Goal: Information Seeking & Learning: Compare options

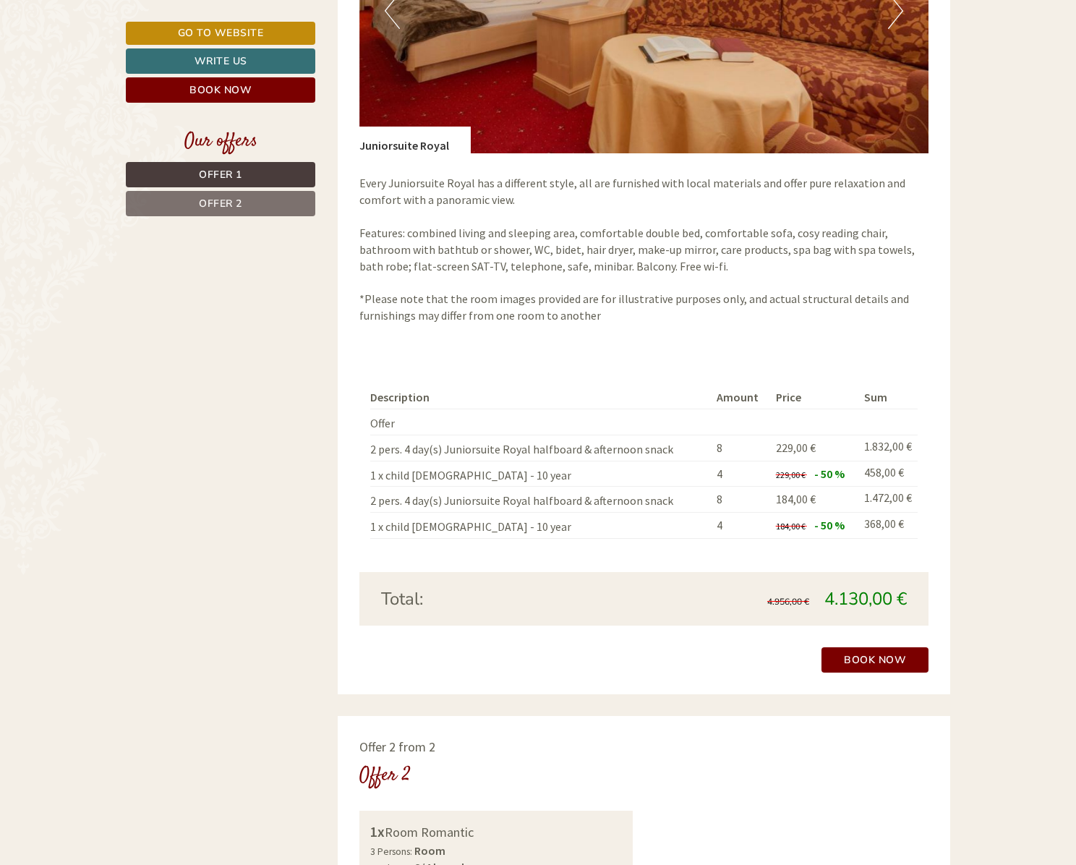
scroll to position [959, 0]
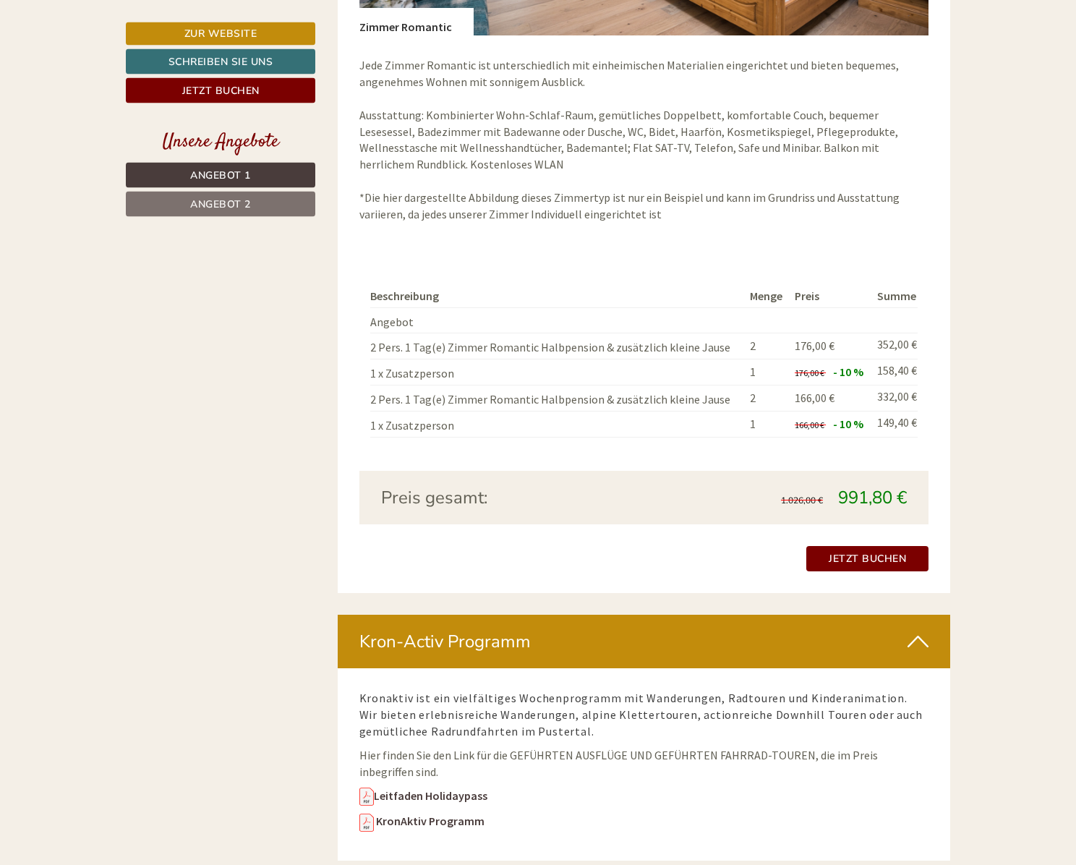
scroll to position [2433, 0]
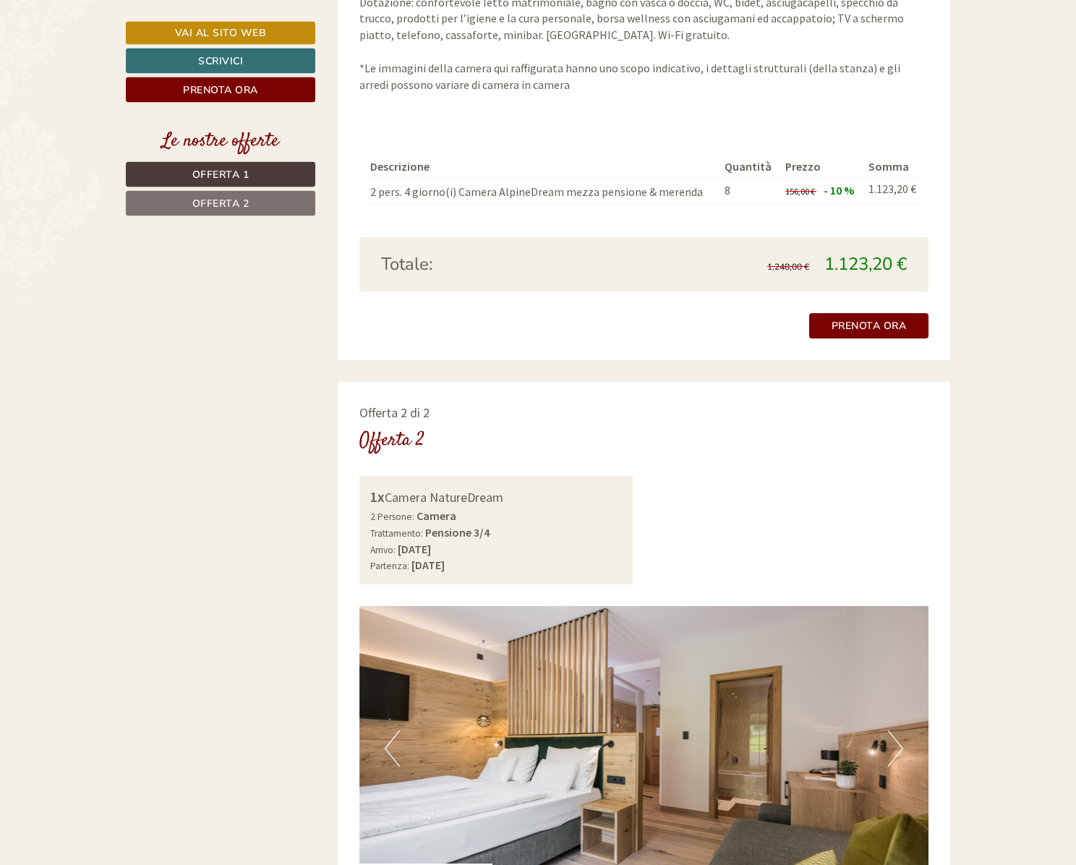
scroll to position [1549, 0]
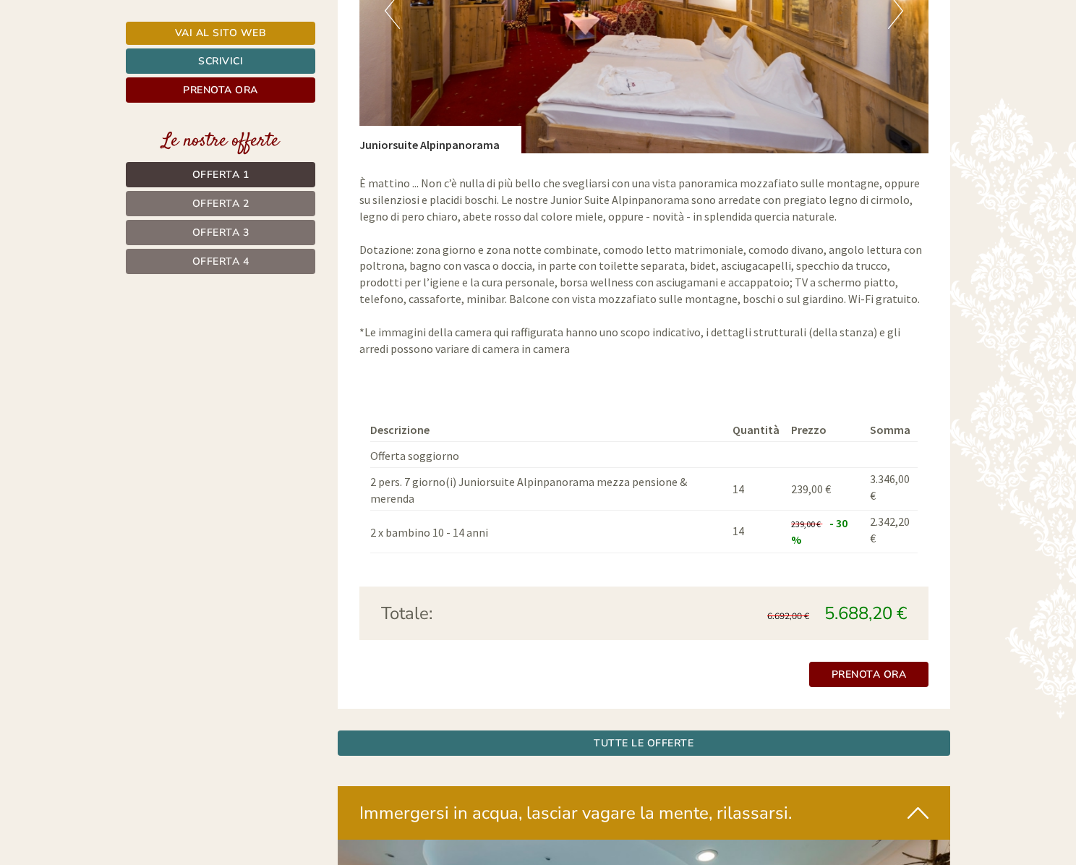
scroll to position [3835, 0]
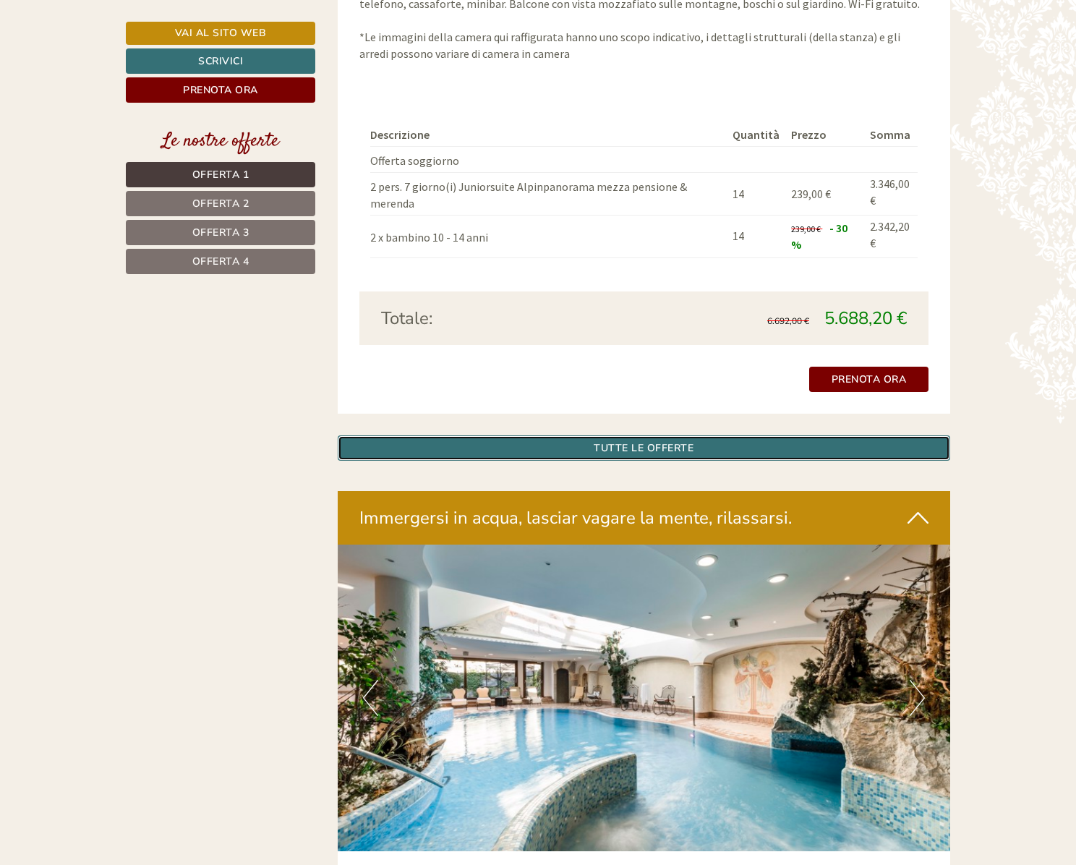
click at [641, 435] on link "TUTTE LE OFFERTE" at bounding box center [644, 447] width 613 height 25
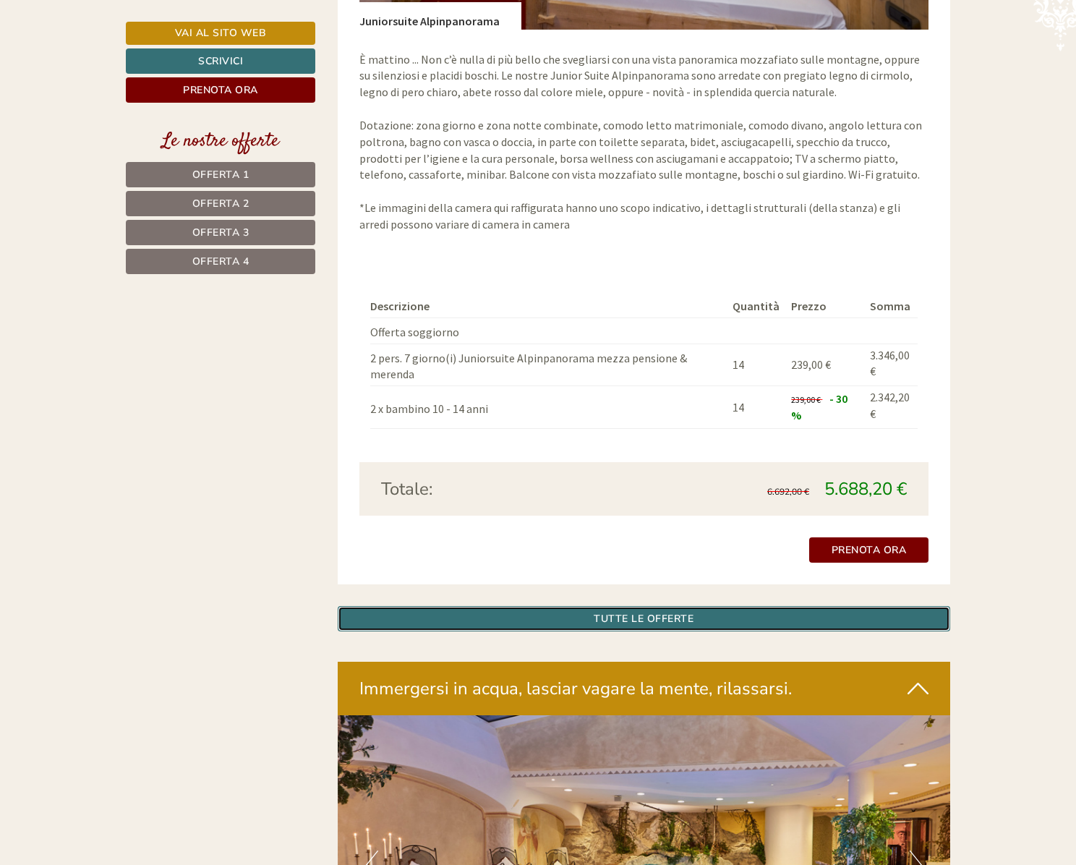
scroll to position [4971, 0]
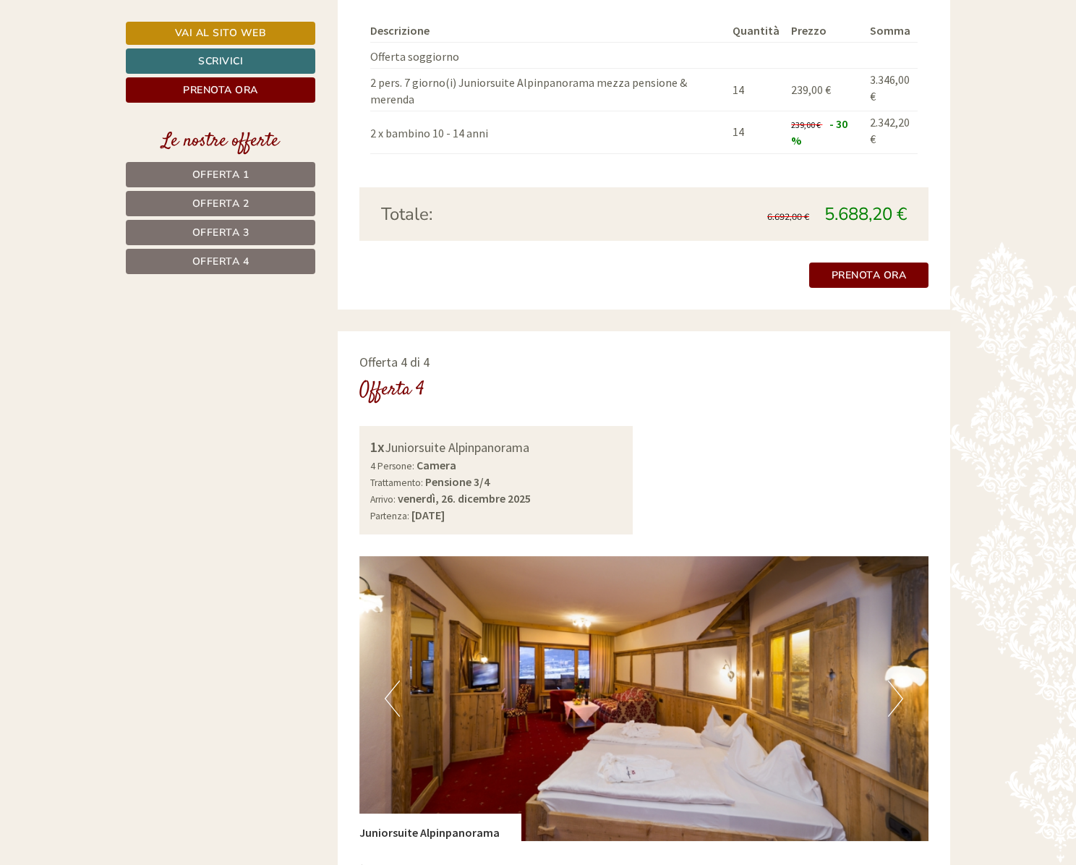
click at [252, 259] on link "Offerta 4" at bounding box center [220, 261] width 189 height 25
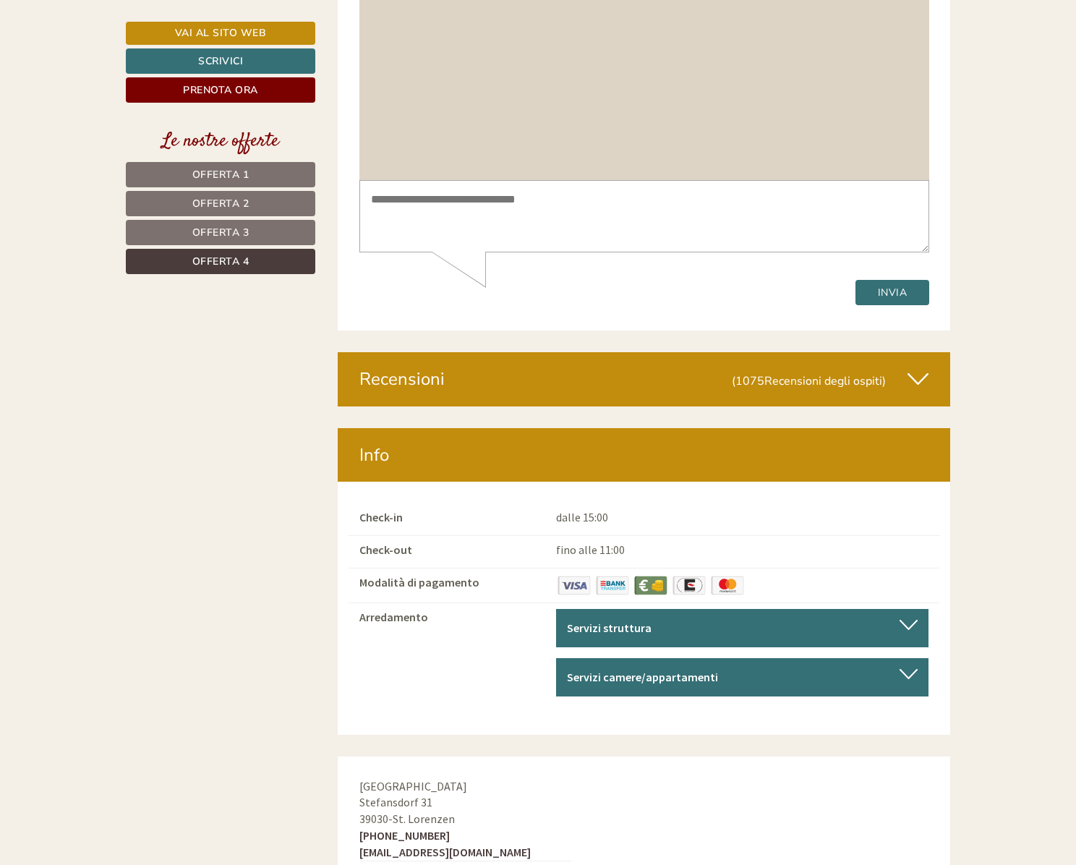
scroll to position [915, 0]
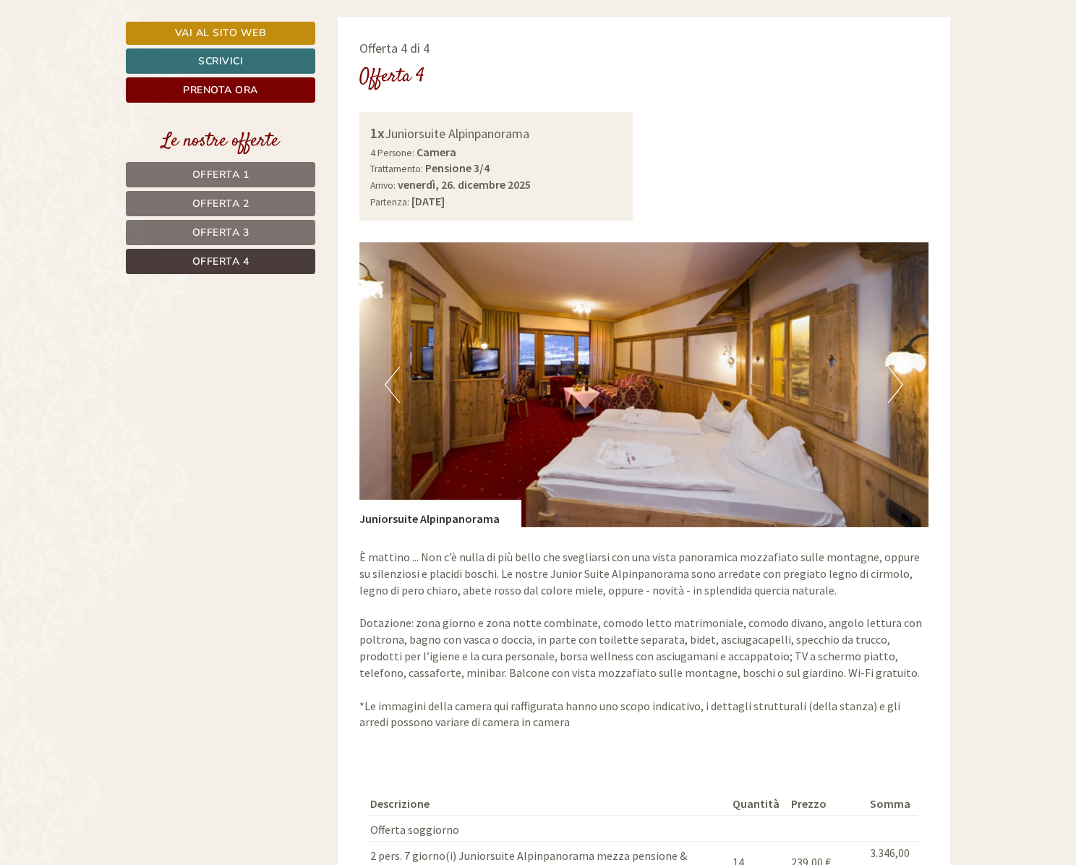
click at [258, 241] on link "Offerta 3" at bounding box center [220, 232] width 189 height 25
click at [255, 210] on link "Offerta 2" at bounding box center [220, 203] width 189 height 25
click at [263, 176] on link "Offerta 1" at bounding box center [220, 174] width 189 height 25
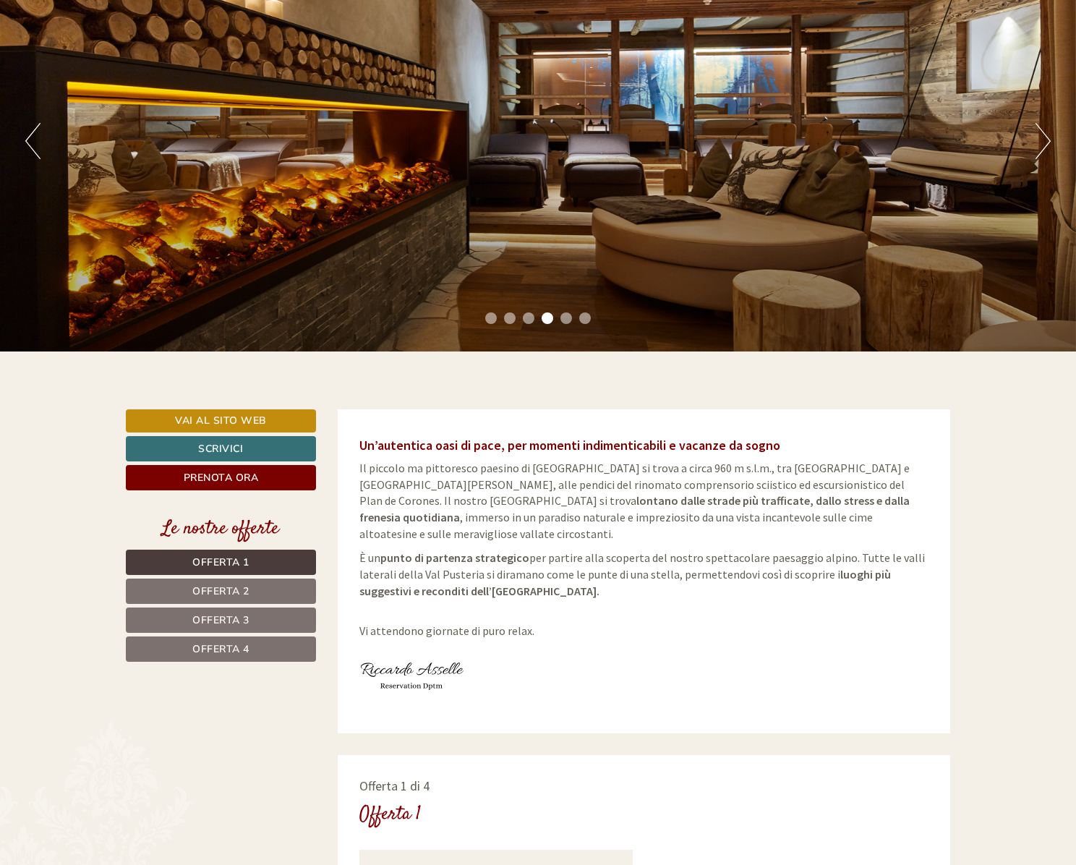
scroll to position [0, 0]
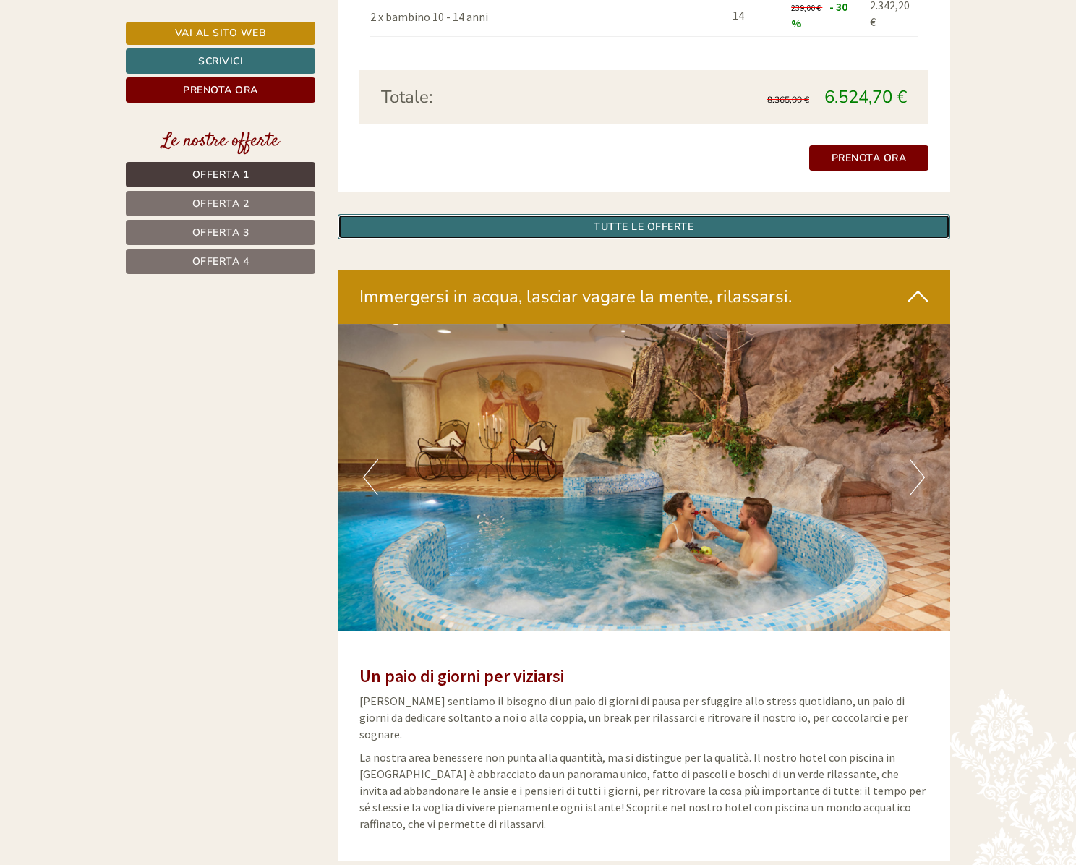
click at [639, 214] on link "TUTTE LE OFFERTE" at bounding box center [644, 226] width 613 height 25
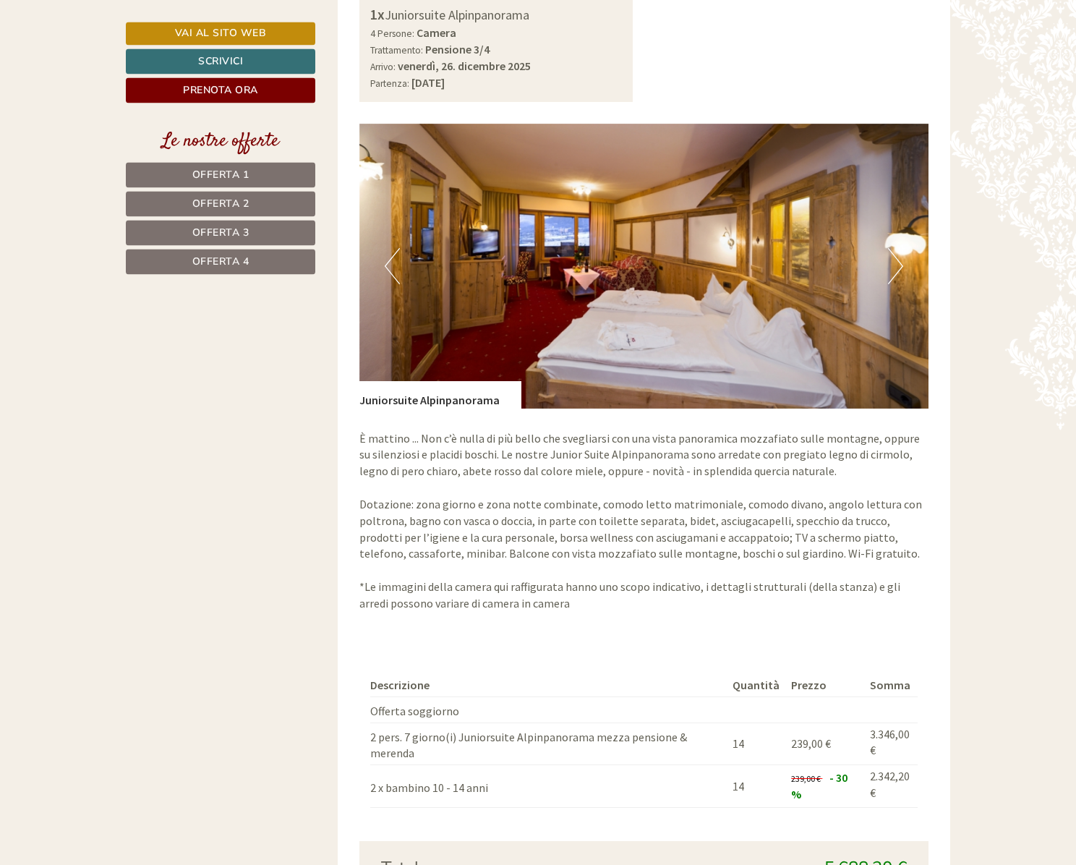
scroll to position [4381, 0]
